Goal: Transaction & Acquisition: Purchase product/service

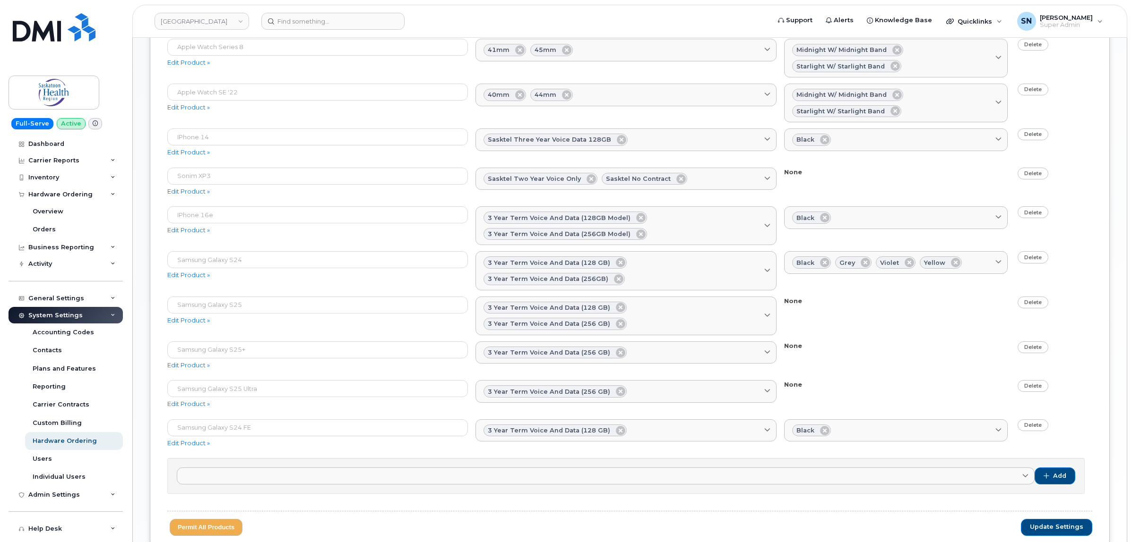
scroll to position [472, 0]
click at [625, 319] on icon at bounding box center [620, 323] width 9 height 9
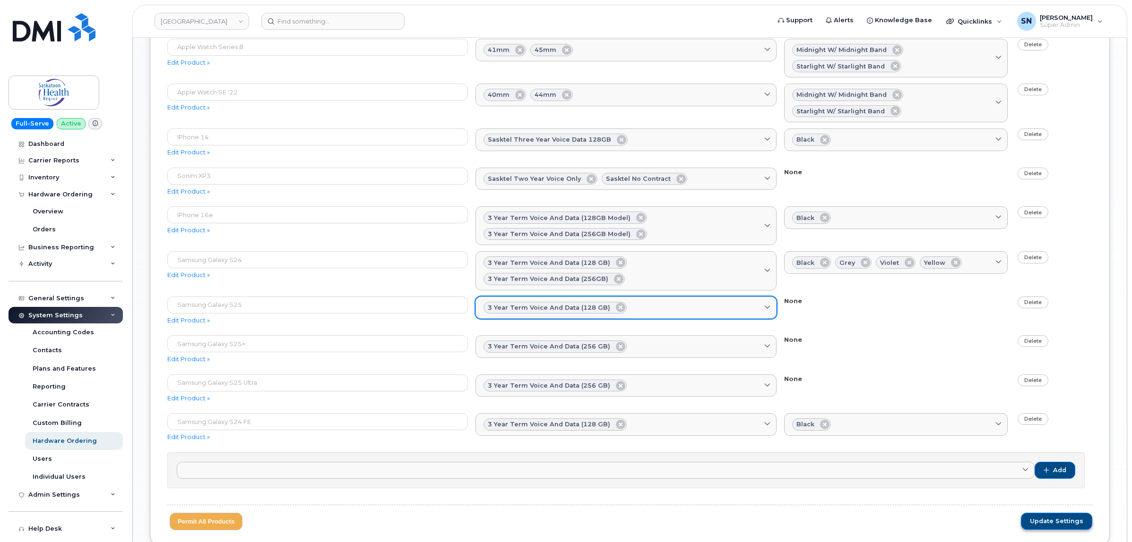
click at [1050, 521] on span "Update Settings" at bounding box center [1056, 521] width 53 height 9
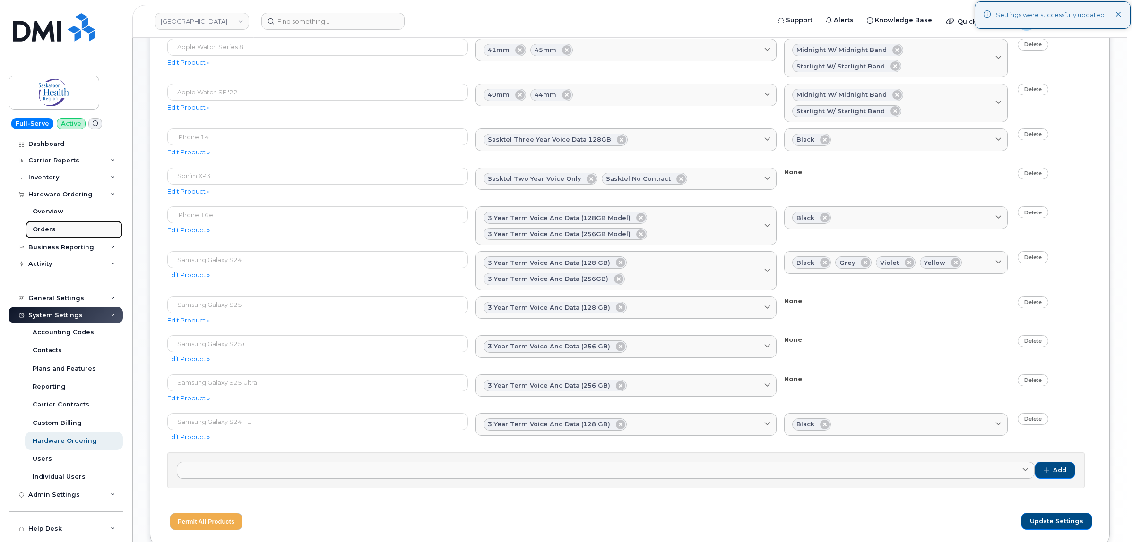
click at [50, 227] on div "Orders" at bounding box center [44, 229] width 23 height 9
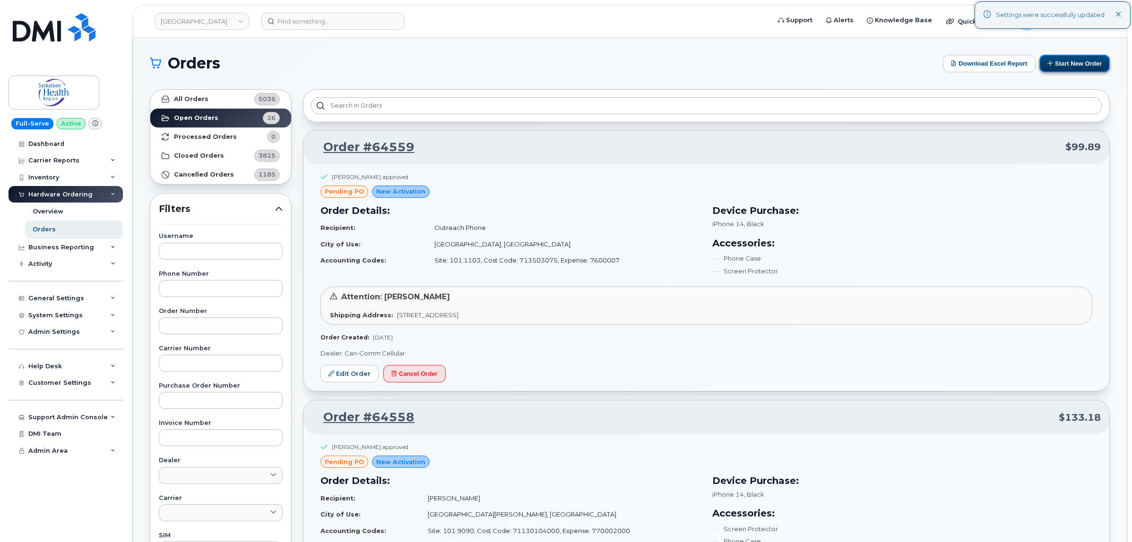
click at [1066, 69] on button "Start New Order" at bounding box center [1074, 63] width 70 height 17
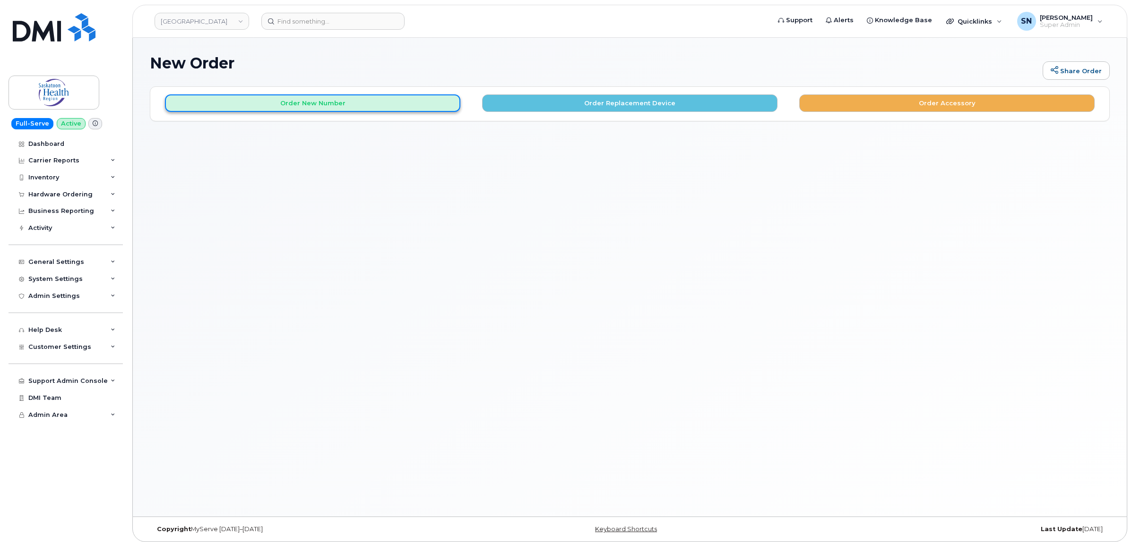
click at [341, 100] on button "Order New Number" at bounding box center [312, 102] width 295 height 17
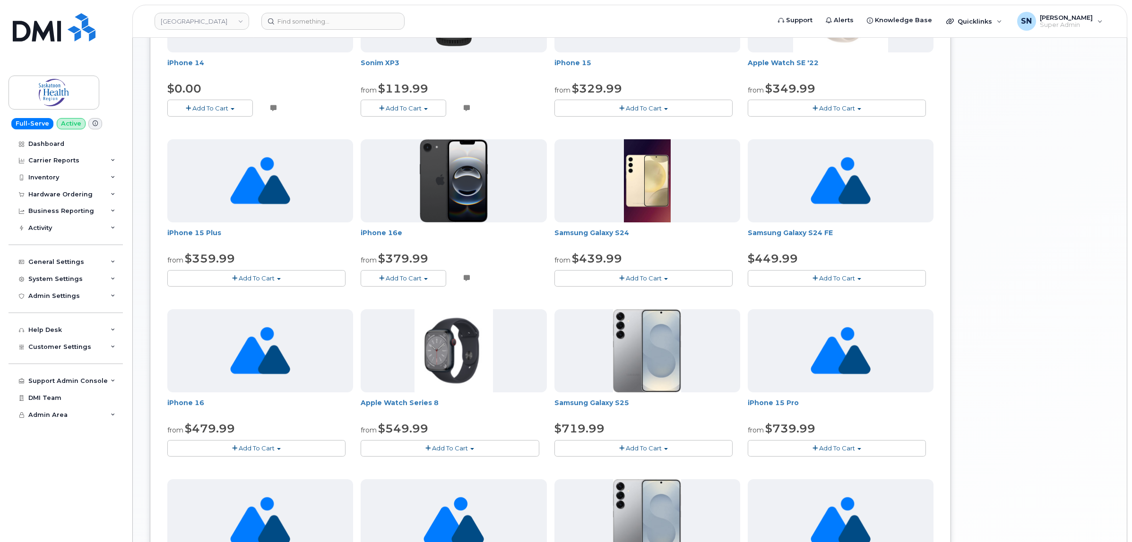
scroll to position [354, 0]
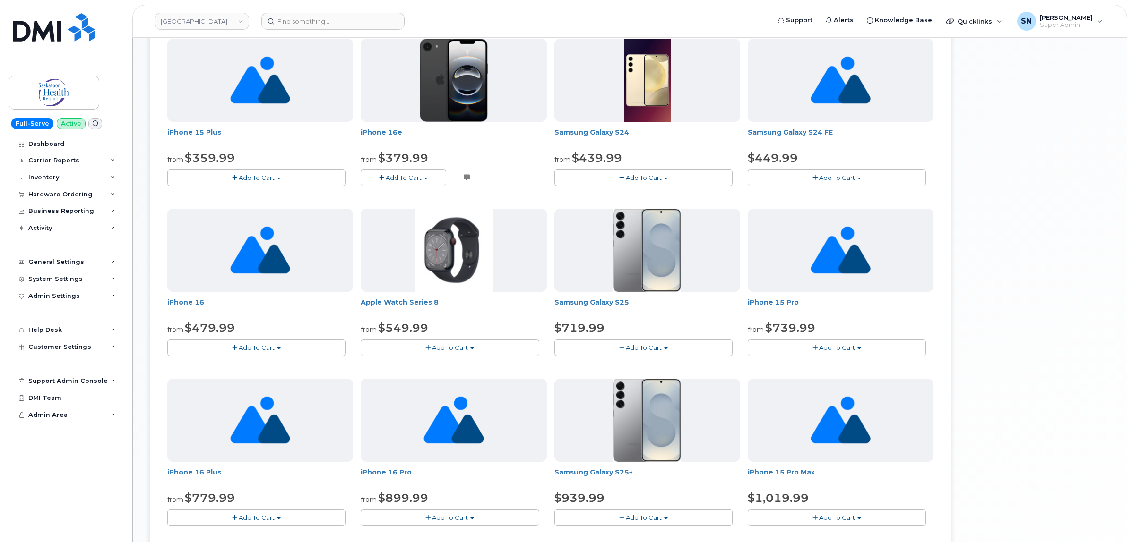
click at [606, 350] on button "Add To Cart" at bounding box center [643, 348] width 178 height 17
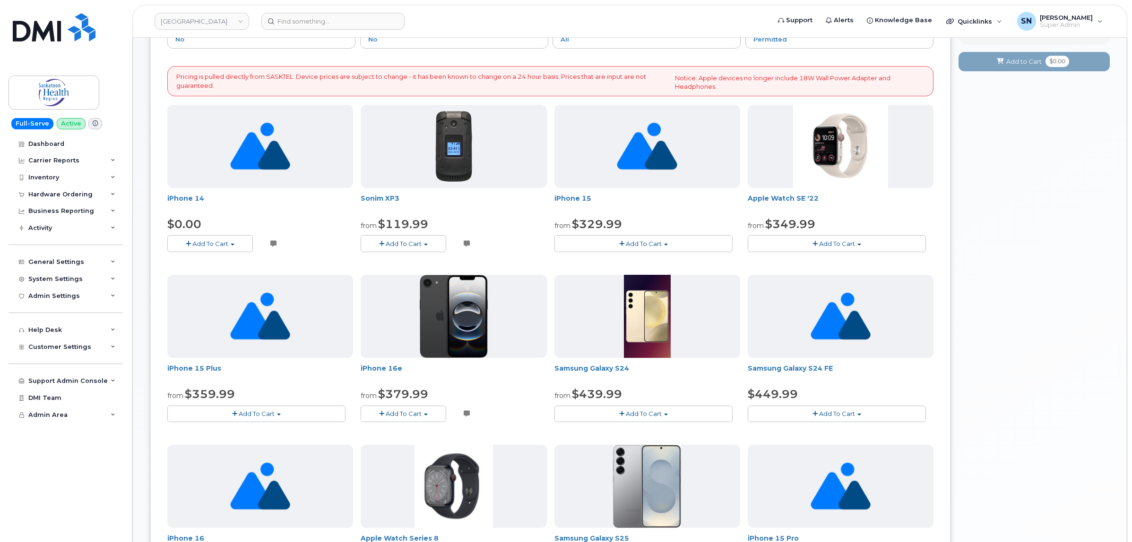
scroll to position [0, 0]
